Goal: Task Accomplishment & Management: Use online tool/utility

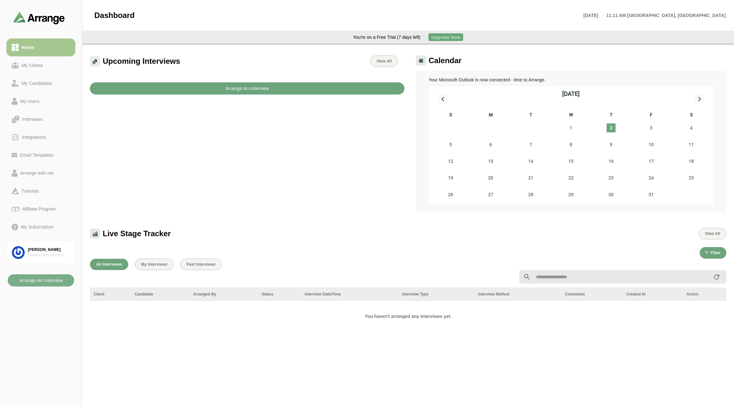
click at [228, 87] on b "Arrange An Interview" at bounding box center [247, 88] width 44 height 12
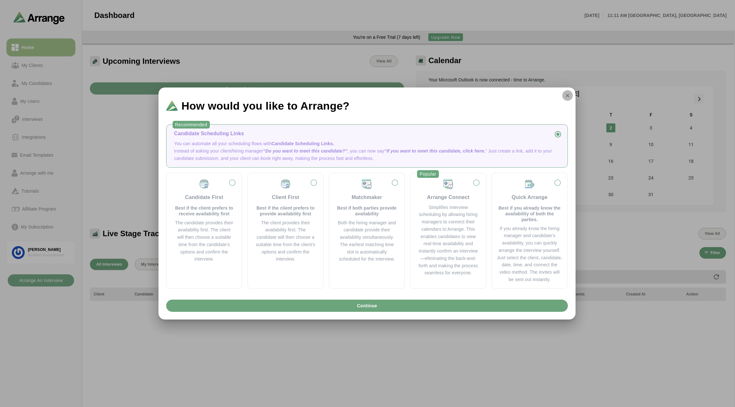
click at [570, 96] on icon "button" at bounding box center [568, 96] width 6 height 6
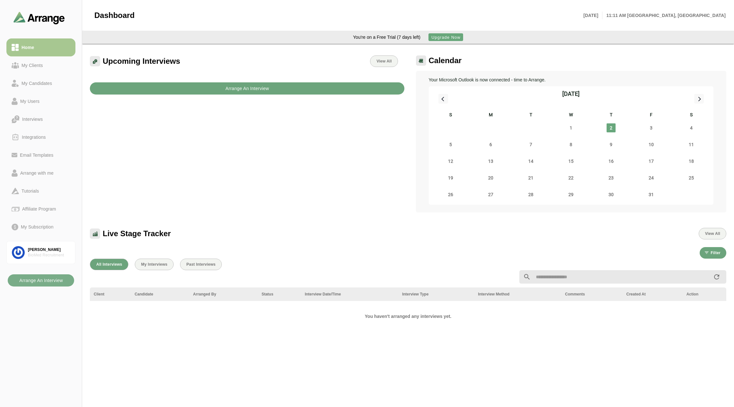
click at [221, 86] on button "Arrange An Interview" at bounding box center [247, 88] width 314 height 12
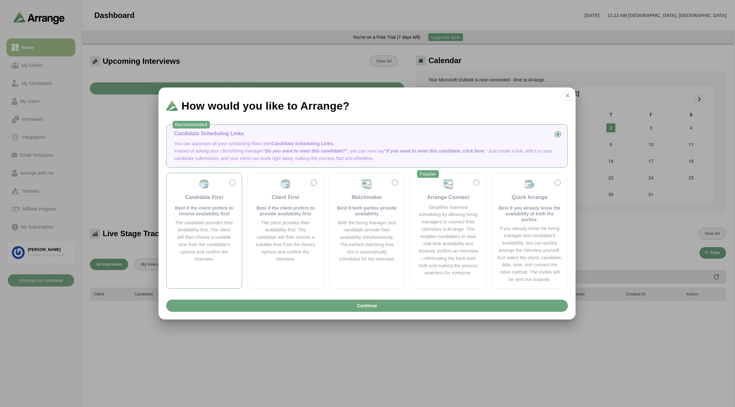
click at [233, 183] on div "Candidate First Best if the client prefers to receive availability first" at bounding box center [204, 197] width 60 height 39
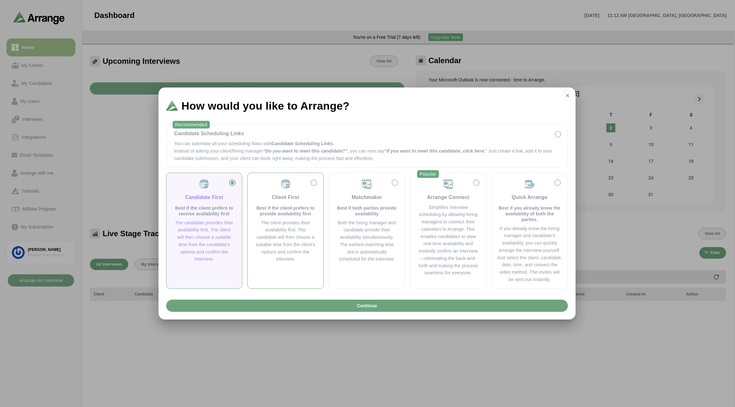
click at [301, 182] on div "Client First Best if the client prefers to provide availability first" at bounding box center [285, 197] width 60 height 39
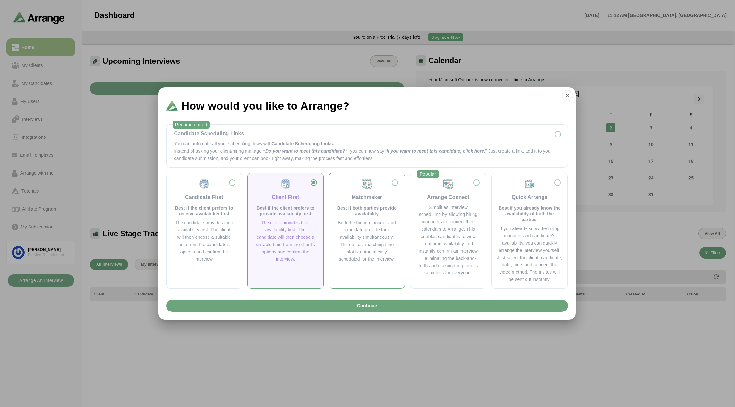
click at [399, 183] on div "Matchmaker Best if both parties provide availability Both the hiring manager an…" at bounding box center [366, 220] width 65 height 85
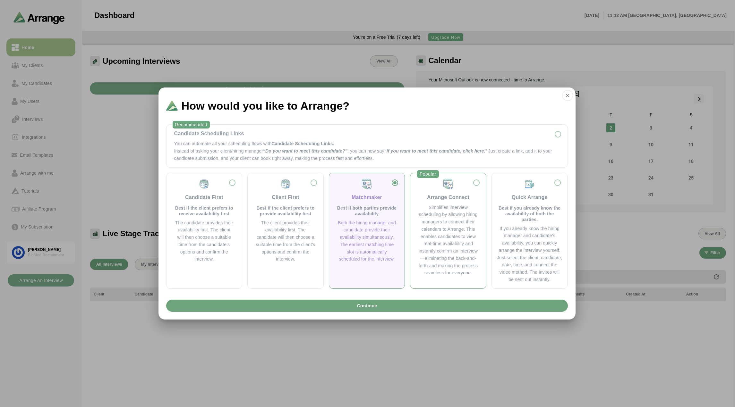
click at [459, 187] on div "Arrange Connect" at bounding box center [448, 189] width 60 height 23
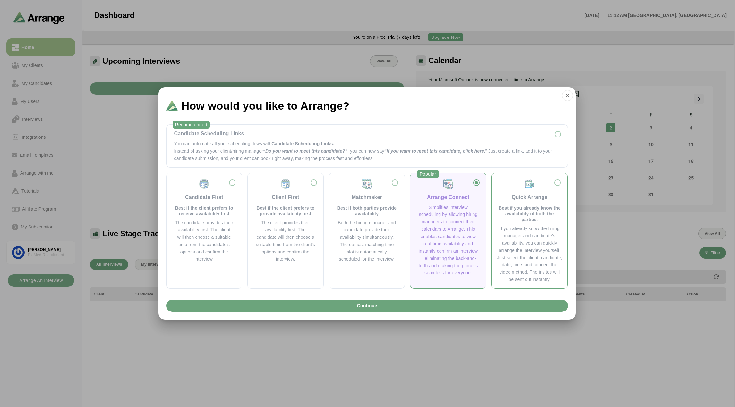
click at [547, 192] on div "Quick Arrange Best if you already know the availability of both the parties." at bounding box center [529, 200] width 65 height 44
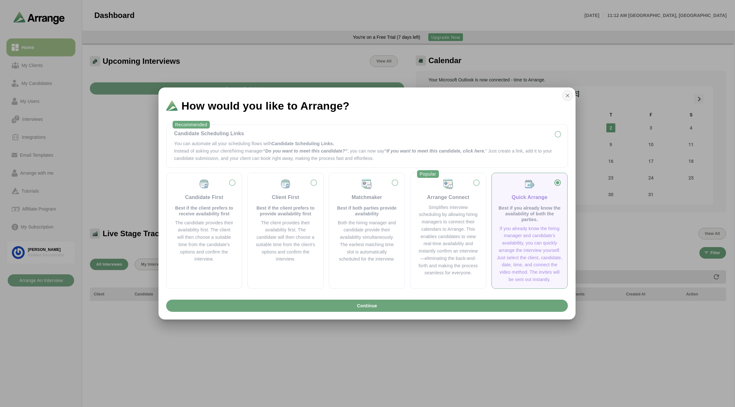
click at [567, 97] on icon "button" at bounding box center [568, 96] width 6 height 6
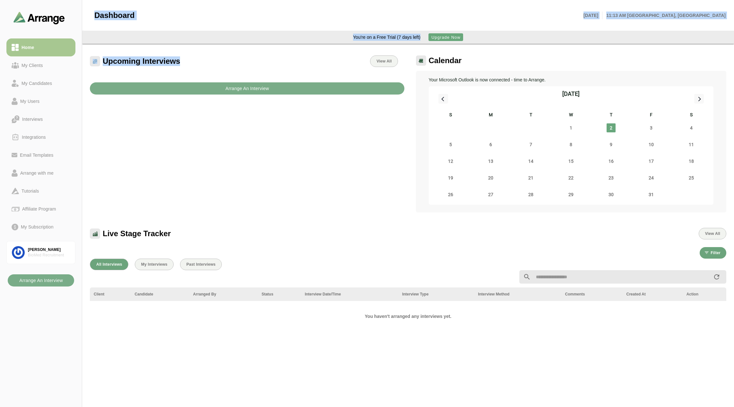
drag, startPoint x: 90, startPoint y: 15, endPoint x: 195, endPoint y: 66, distance: 116.1
click at [195, 67] on main "Dashboard [DATE] 11:13 AM [GEOGRAPHIC_DATA], [GEOGRAPHIC_DATA] You're on a Free…" at bounding box center [367, 317] width 734 height 635
click at [195, 66] on div "Upcoming Interviews View All" at bounding box center [247, 61] width 322 height 19
drag, startPoint x: 195, startPoint y: 66, endPoint x: 110, endPoint y: 16, distance: 98.1
click at [92, 11] on main "Dashboard [DATE] 11:13 AM [GEOGRAPHIC_DATA], [GEOGRAPHIC_DATA] You're on a Free…" at bounding box center [367, 317] width 734 height 635
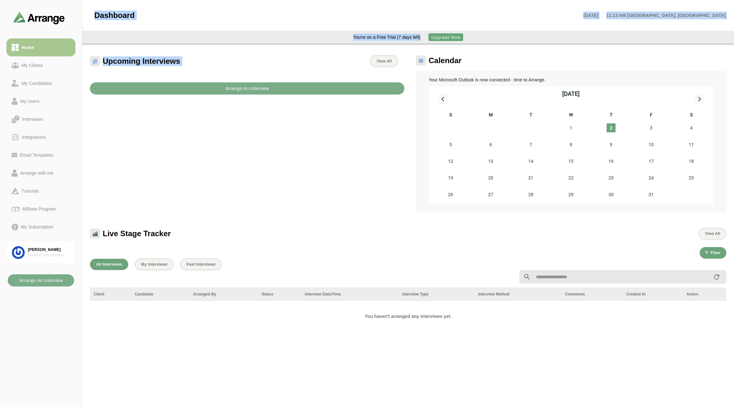
click at [110, 16] on span "Dashboard" at bounding box center [114, 16] width 40 height 10
click at [93, 13] on div "Dashboard" at bounding box center [112, 15] width 44 height 17
click at [94, 13] on span "Dashboard" at bounding box center [114, 16] width 40 height 10
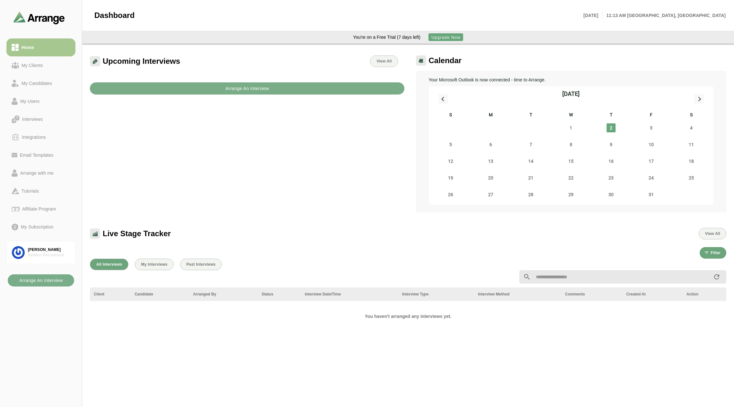
click at [102, 17] on span "Dashboard" at bounding box center [114, 16] width 40 height 10
click at [107, 17] on span "Dashboard" at bounding box center [114, 16] width 40 height 10
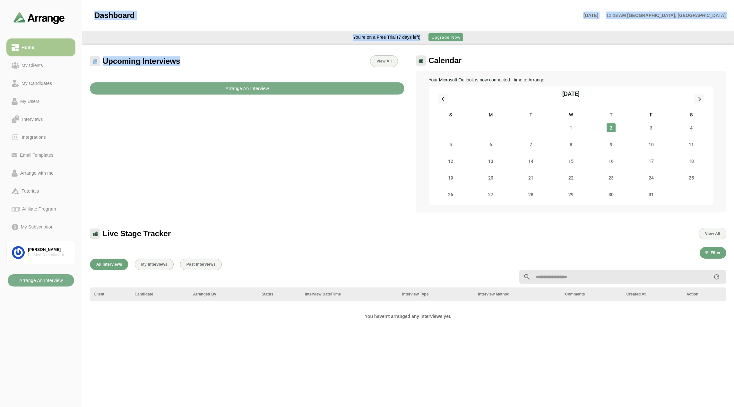
drag, startPoint x: 85, startPoint y: 13, endPoint x: 200, endPoint y: 69, distance: 127.0
click at [200, 69] on main "Dashboard [DATE] 11:13 AM [GEOGRAPHIC_DATA], [GEOGRAPHIC_DATA] You're on a Free…" at bounding box center [367, 317] width 734 height 635
click at [200, 68] on div "Upcoming Interviews View All" at bounding box center [247, 61] width 322 height 19
drag, startPoint x: 186, startPoint y: 62, endPoint x: 103, endPoint y: 11, distance: 97.6
click at [103, 11] on main "Dashboard [DATE] 11:13 AM [GEOGRAPHIC_DATA], [GEOGRAPHIC_DATA] You're on a Free…" at bounding box center [367, 317] width 734 height 635
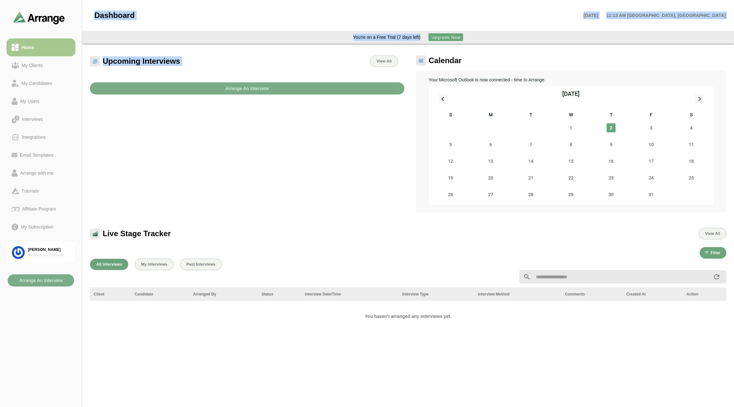
click at [102, 11] on span "Dashboard" at bounding box center [114, 16] width 40 height 10
drag, startPoint x: 88, startPoint y: 13, endPoint x: 199, endPoint y: 66, distance: 123.3
click at [199, 66] on main "Dashboard [DATE] 11:13 AM [GEOGRAPHIC_DATA], [GEOGRAPHIC_DATA] You're on a Free…" at bounding box center [367, 317] width 734 height 635
click at [199, 66] on div "Upcoming Interviews View All" at bounding box center [247, 61] width 322 height 19
drag, startPoint x: 199, startPoint y: 66, endPoint x: 89, endPoint y: 11, distance: 122.8
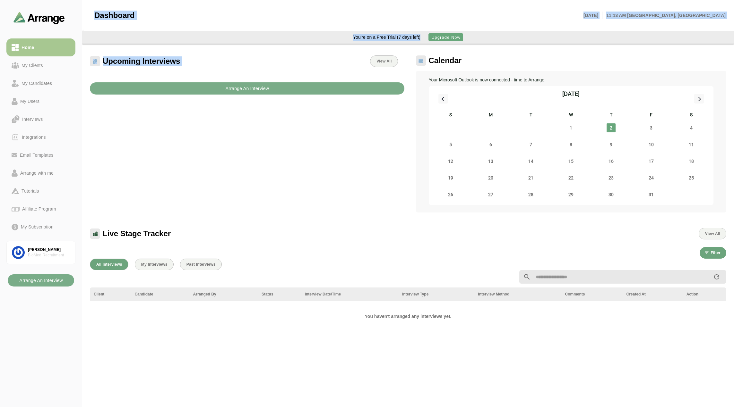
click at [89, 11] on main "Dashboard [DATE] 11:13 AM [GEOGRAPHIC_DATA], [GEOGRAPHIC_DATA] You're on a Free…" at bounding box center [367, 317] width 734 height 635
click at [89, 11] on header "Dashboard [DATE] 11:13 AM [GEOGRAPHIC_DATA], [GEOGRAPHIC_DATA]" at bounding box center [410, 15] width 652 height 31
drag, startPoint x: 89, startPoint y: 11, endPoint x: 213, endPoint y: 64, distance: 135.4
click at [213, 64] on main "Dashboard [DATE] 11:13 AM [GEOGRAPHIC_DATA], [GEOGRAPHIC_DATA] You're on a Free…" at bounding box center [367, 317] width 734 height 635
drag, startPoint x: 213, startPoint y: 64, endPoint x: 206, endPoint y: 62, distance: 7.3
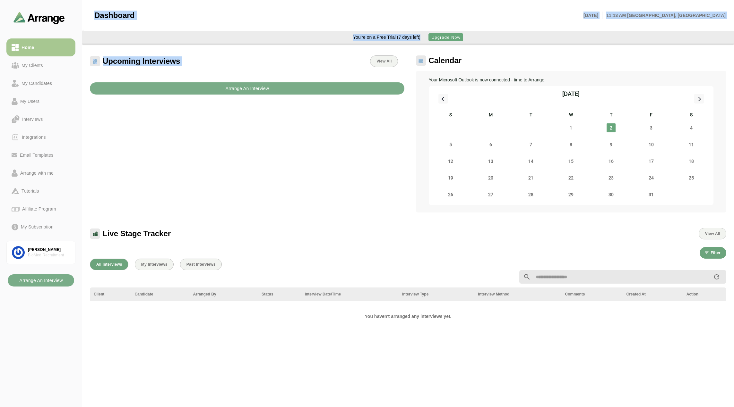
click at [212, 64] on div "Upcoming Interviews View All" at bounding box center [247, 61] width 322 height 19
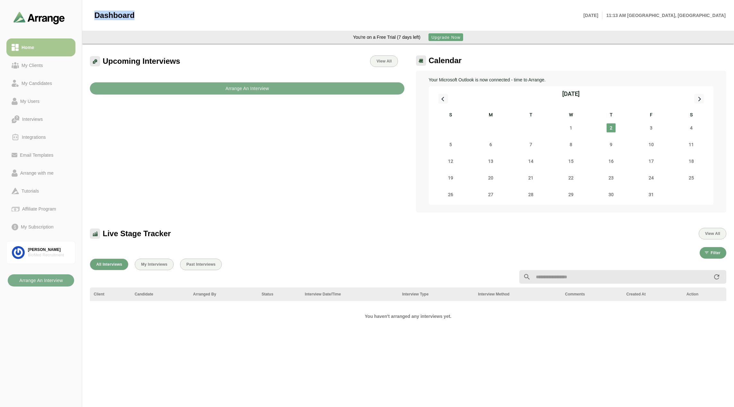
drag, startPoint x: 206, startPoint y: 62, endPoint x: 106, endPoint y: 12, distance: 111.4
click at [107, 13] on main "Dashboard [DATE] 11:13 AM [GEOGRAPHIC_DATA], [GEOGRAPHIC_DATA] You're on a Free…" at bounding box center [367, 317] width 734 height 635
click at [104, 11] on span "Dashboard" at bounding box center [114, 16] width 40 height 10
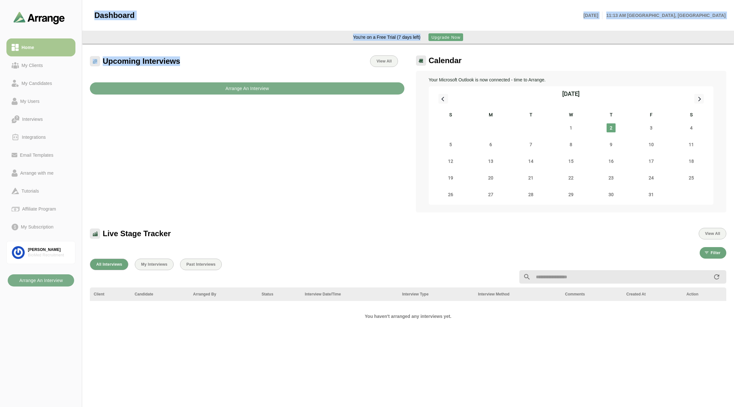
drag, startPoint x: 92, startPoint y: 11, endPoint x: 193, endPoint y: 65, distance: 114.7
click at [193, 65] on main "Dashboard [DATE] 11:13 AM [GEOGRAPHIC_DATA], [GEOGRAPHIC_DATA] You're on a Free…" at bounding box center [367, 317] width 734 height 635
click at [193, 65] on div "Upcoming Interviews View All" at bounding box center [247, 61] width 322 height 19
drag, startPoint x: 187, startPoint y: 64, endPoint x: 91, endPoint y: 14, distance: 107.8
click at [91, 14] on main "Dashboard [DATE] 11:13 AM [GEOGRAPHIC_DATA], [GEOGRAPHIC_DATA] You're on a Free…" at bounding box center [367, 317] width 734 height 635
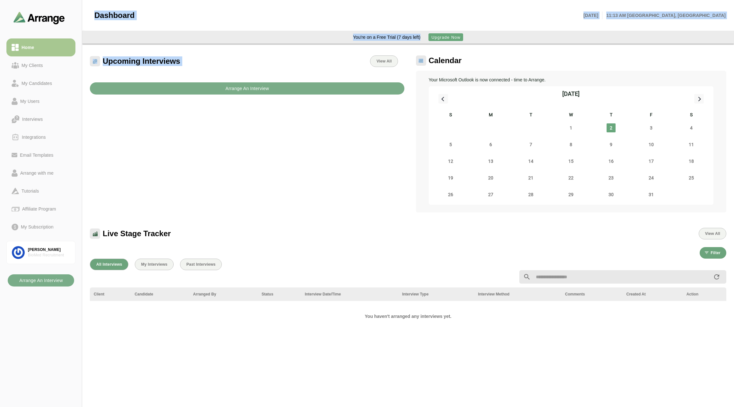
click at [91, 14] on div "Dashboard" at bounding box center [112, 15] width 44 height 17
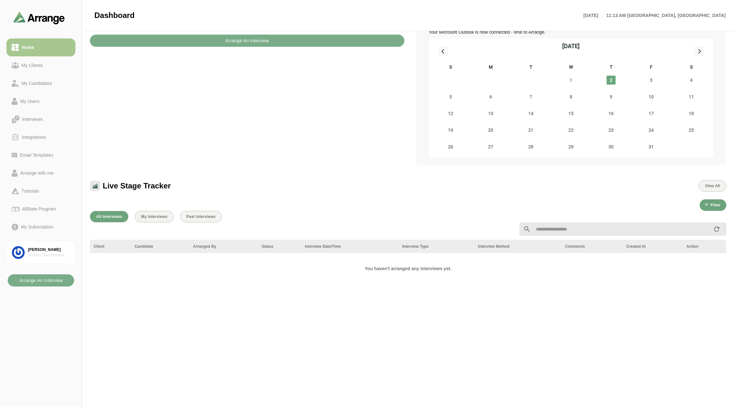
scroll to position [96, 0]
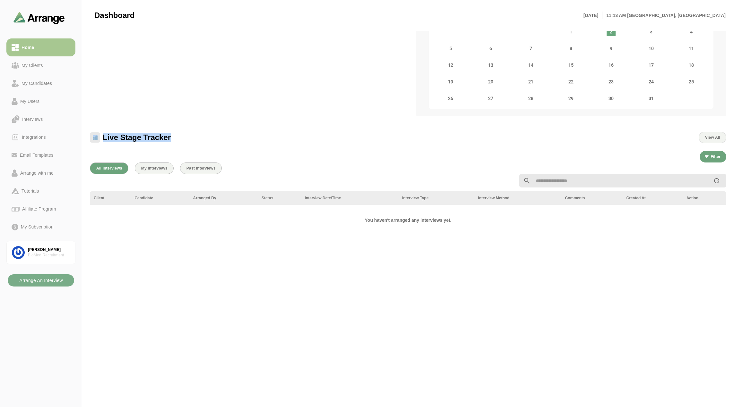
drag, startPoint x: 204, startPoint y: 136, endPoint x: 92, endPoint y: 132, distance: 111.7
click at [92, 132] on div "Live Stage Tracker View All" at bounding box center [408, 138] width 636 height 12
click at [98, 129] on div "Live Stage Tracker View All" at bounding box center [408, 133] width 644 height 27
drag, startPoint x: 102, startPoint y: 125, endPoint x: 162, endPoint y: 137, distance: 61.5
click at [159, 141] on div "Live Stage Tracker View All" at bounding box center [408, 133] width 644 height 27
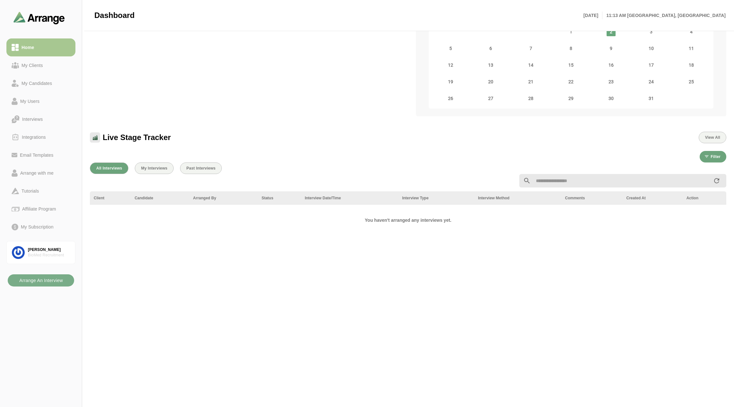
click at [165, 136] on span "Live Stage Tracker" at bounding box center [137, 138] width 68 height 10
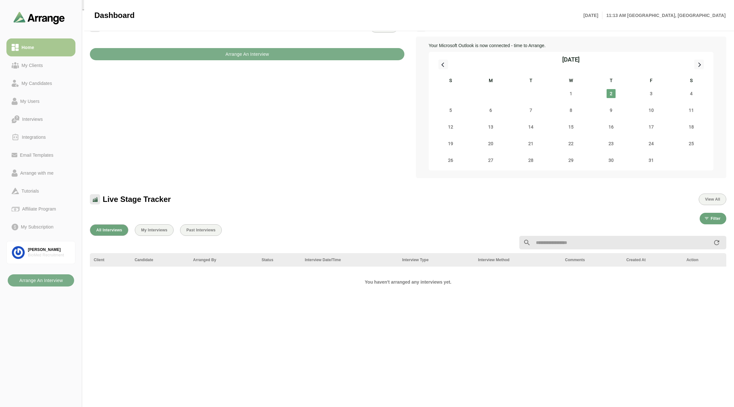
scroll to position [0, 0]
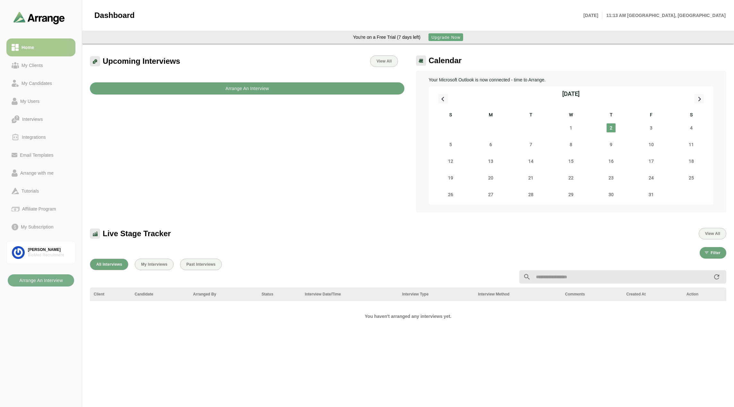
click at [242, 86] on b "Arrange An Interview" at bounding box center [247, 88] width 44 height 12
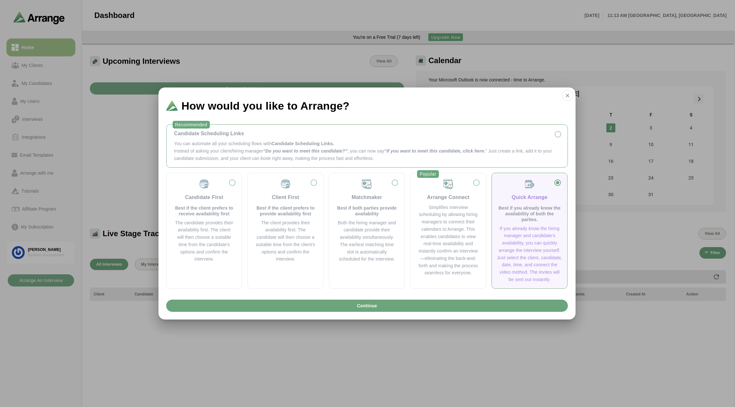
click at [545, 138] on div "Candidate Scheduling Links You can automate all your scheduling flows with Cand…" at bounding box center [367, 146] width 391 height 32
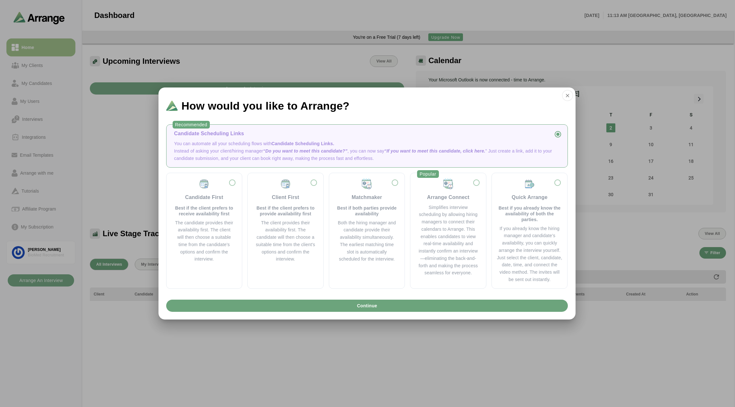
click at [346, 111] on span "How would you like to Arrange?" at bounding box center [266, 105] width 168 height 11
click at [346, 110] on span "How would you like to Arrange?" at bounding box center [266, 105] width 168 height 11
click at [346, 109] on span "How would you like to Arrange?" at bounding box center [266, 105] width 168 height 11
click at [566, 96] on icon "button" at bounding box center [568, 96] width 6 height 6
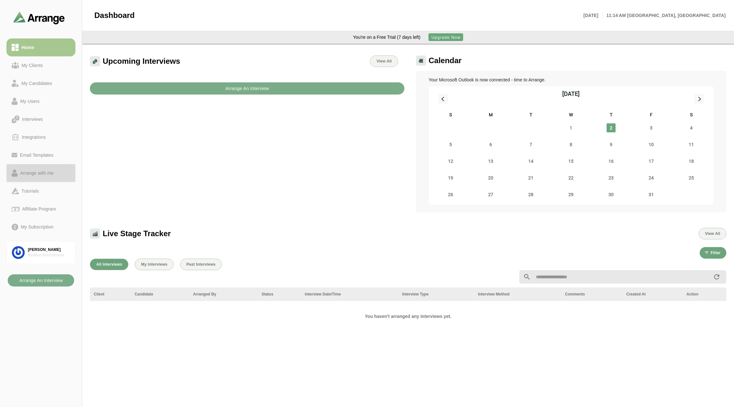
click at [29, 174] on div "Arrange with me" at bounding box center [37, 173] width 39 height 8
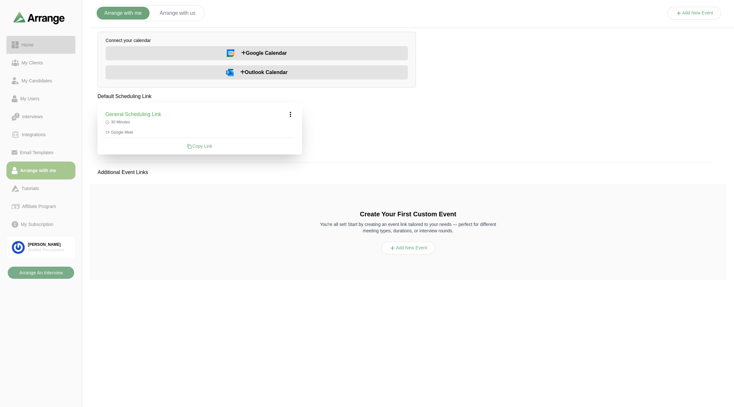
click at [21, 47] on div "Home" at bounding box center [27, 45] width 17 height 8
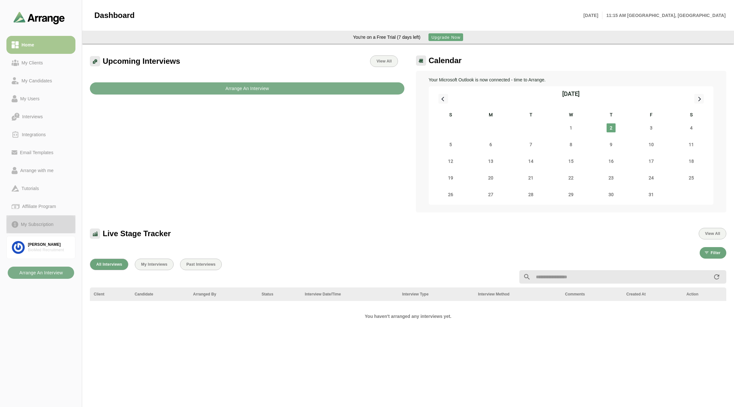
click at [37, 227] on div "My Subscription" at bounding box center [37, 225] width 38 height 8
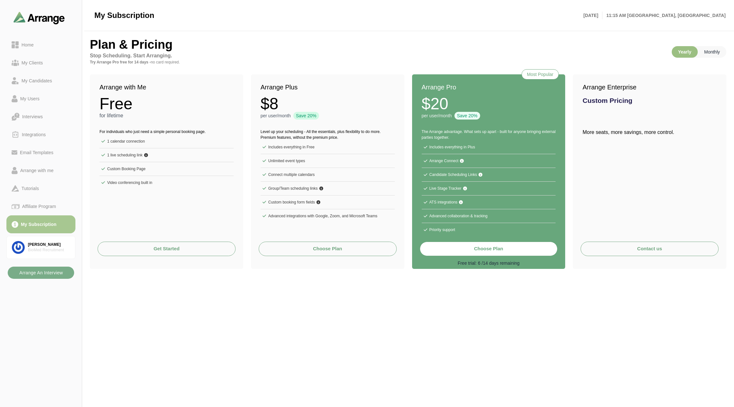
click at [700, 53] on p "Monthly" at bounding box center [712, 52] width 29 height 12
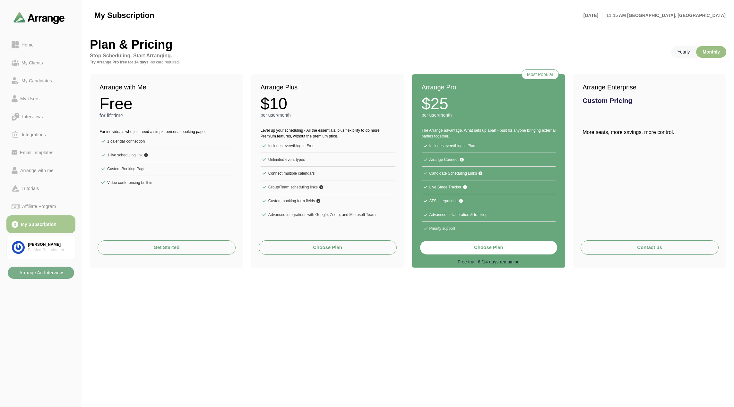
click at [683, 53] on p "Yearly" at bounding box center [683, 52] width 25 height 12
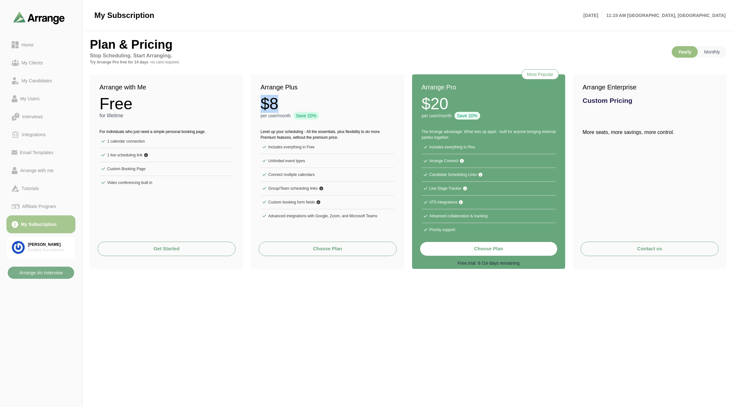
drag, startPoint x: 261, startPoint y: 100, endPoint x: 294, endPoint y: 104, distance: 33.6
click at [294, 104] on div "$8" at bounding box center [328, 104] width 134 height 16
click at [284, 103] on div "$8" at bounding box center [328, 104] width 134 height 16
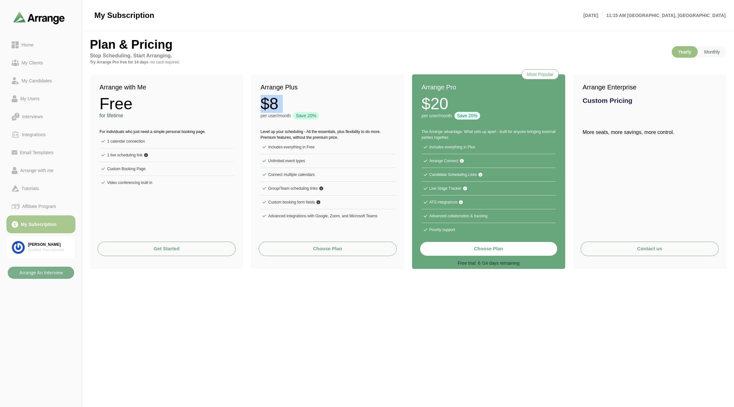
click at [273, 101] on strong "$8" at bounding box center [270, 104] width 18 height 16
drag, startPoint x: 256, startPoint y: 90, endPoint x: 304, endPoint y: 105, distance: 50.9
click at [308, 106] on div "Arrange Plus $8 per user/month Save 20%" at bounding box center [327, 97] width 153 height 47
click at [281, 102] on div "$8" at bounding box center [328, 104] width 134 height 16
drag, startPoint x: 286, startPoint y: 103, endPoint x: 265, endPoint y: 88, distance: 25.6
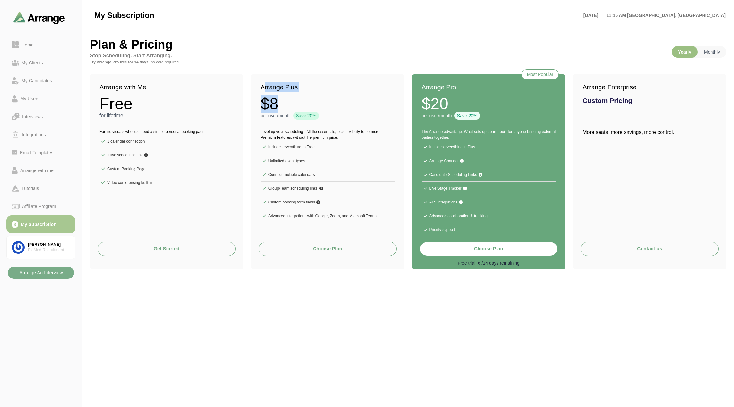
click at [265, 88] on div "Arrange Plus $8 per user/month Save 20%" at bounding box center [327, 97] width 153 height 47
click at [263, 86] on h2 "Arrange Plus" at bounding box center [328, 87] width 134 height 10
drag, startPoint x: 256, startPoint y: 85, endPoint x: 294, endPoint y: 103, distance: 41.5
click at [294, 103] on div "Arrange Plus $8 per user/month Save 20%" at bounding box center [327, 97] width 153 height 47
drag, startPoint x: 294, startPoint y: 102, endPoint x: 298, endPoint y: 99, distance: 5.1
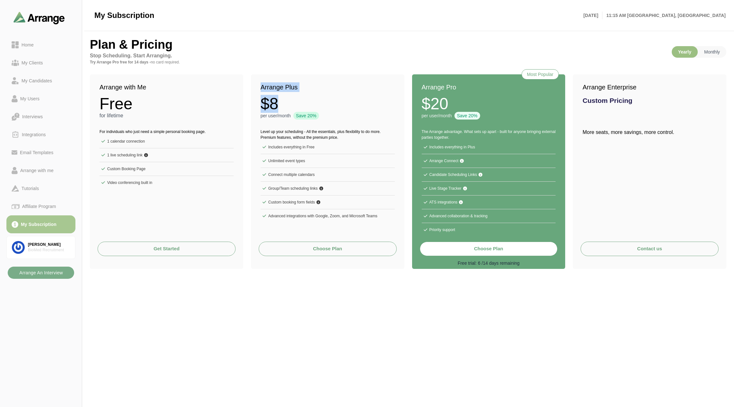
click at [294, 102] on div "$8" at bounding box center [328, 104] width 134 height 16
click at [35, 47] on div "Home" at bounding box center [27, 45] width 17 height 8
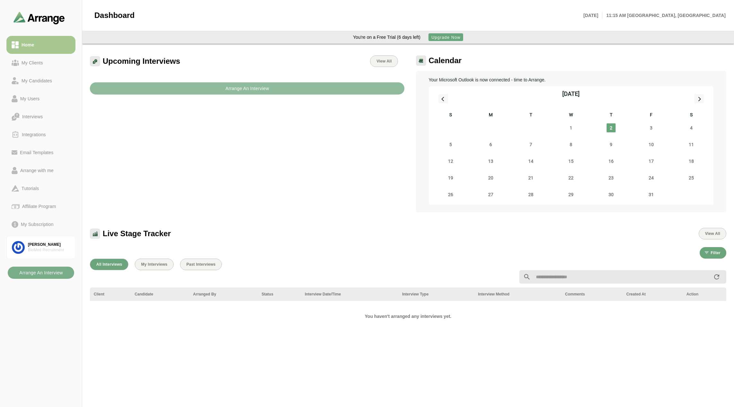
click at [231, 91] on b "Arrange An Interview" at bounding box center [247, 88] width 44 height 12
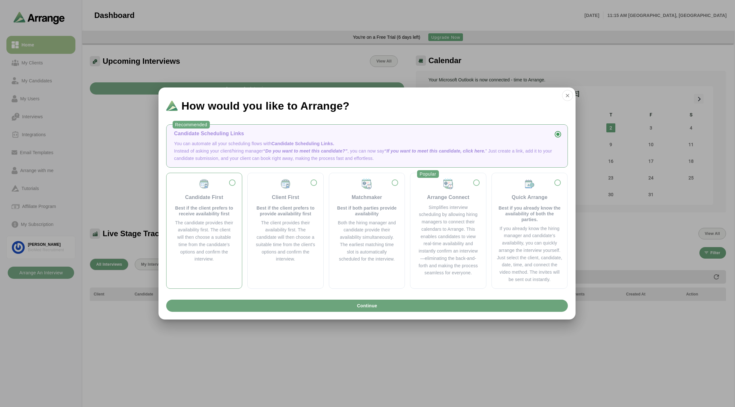
click at [213, 187] on div "Candidate First Best if the client prefers to receive availability first" at bounding box center [204, 197] width 60 height 39
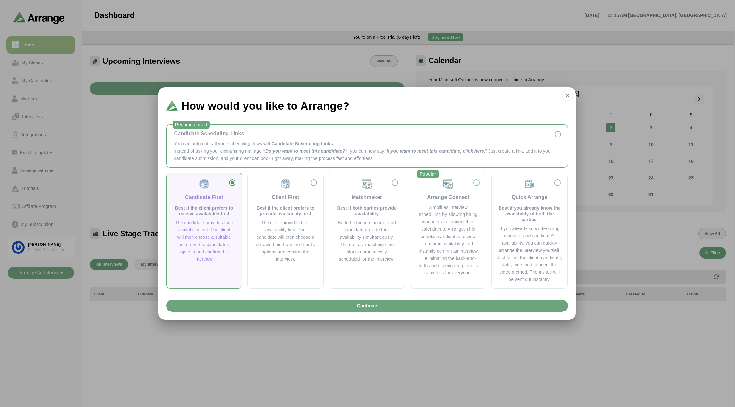
click at [242, 156] on p "Instead of asking your client/hiring manager “Do you want to meet this candidat…" at bounding box center [367, 155] width 386 height 15
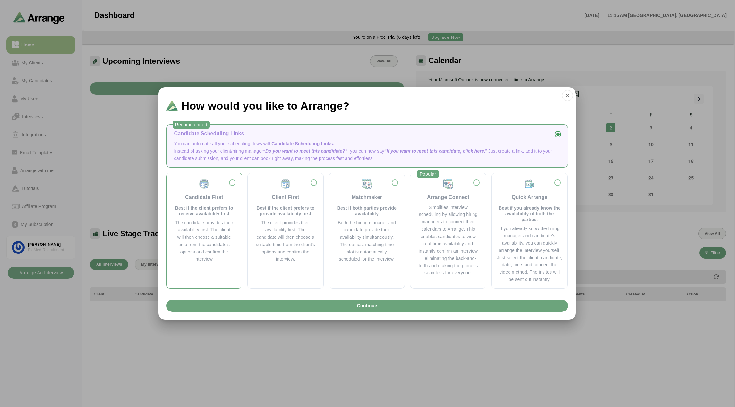
click at [229, 187] on div "Candidate First Best if the client prefers to receive availability first" at bounding box center [204, 197] width 60 height 39
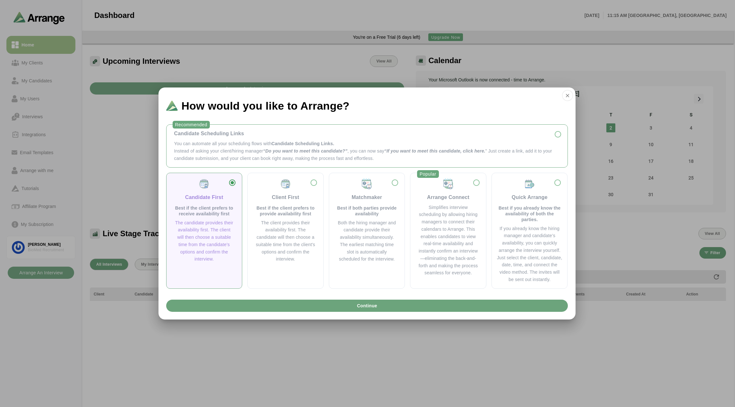
click at [242, 161] on p "Instead of asking your client/hiring manager “Do you want to meet this candidat…" at bounding box center [367, 155] width 386 height 15
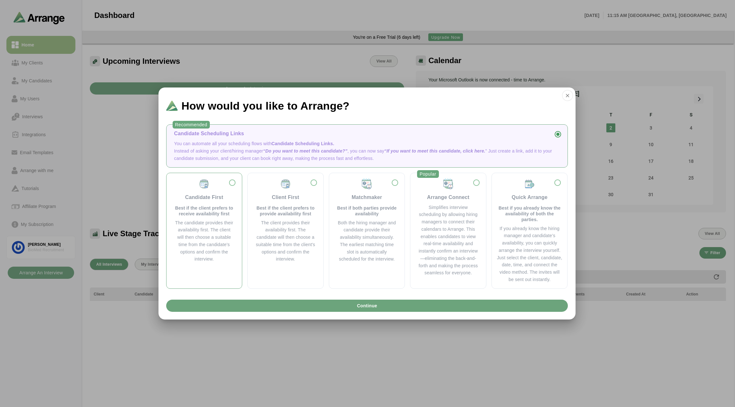
click at [231, 188] on div "Candidate First Best if the client prefers to receive availability first" at bounding box center [204, 197] width 60 height 39
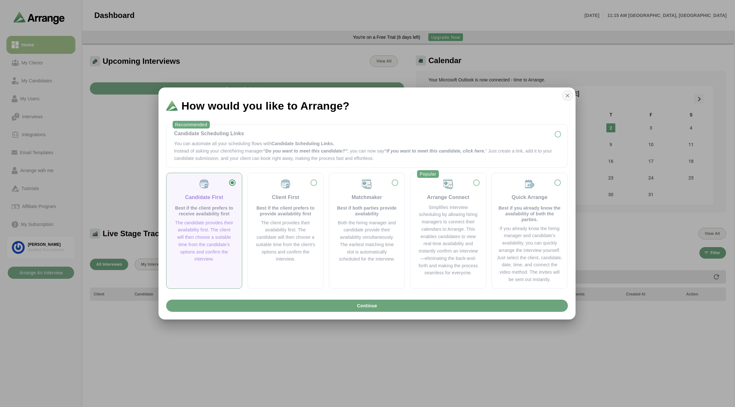
click at [568, 97] on icon "button" at bounding box center [568, 96] width 6 height 6
